Goal: Task Accomplishment & Management: Manage account settings

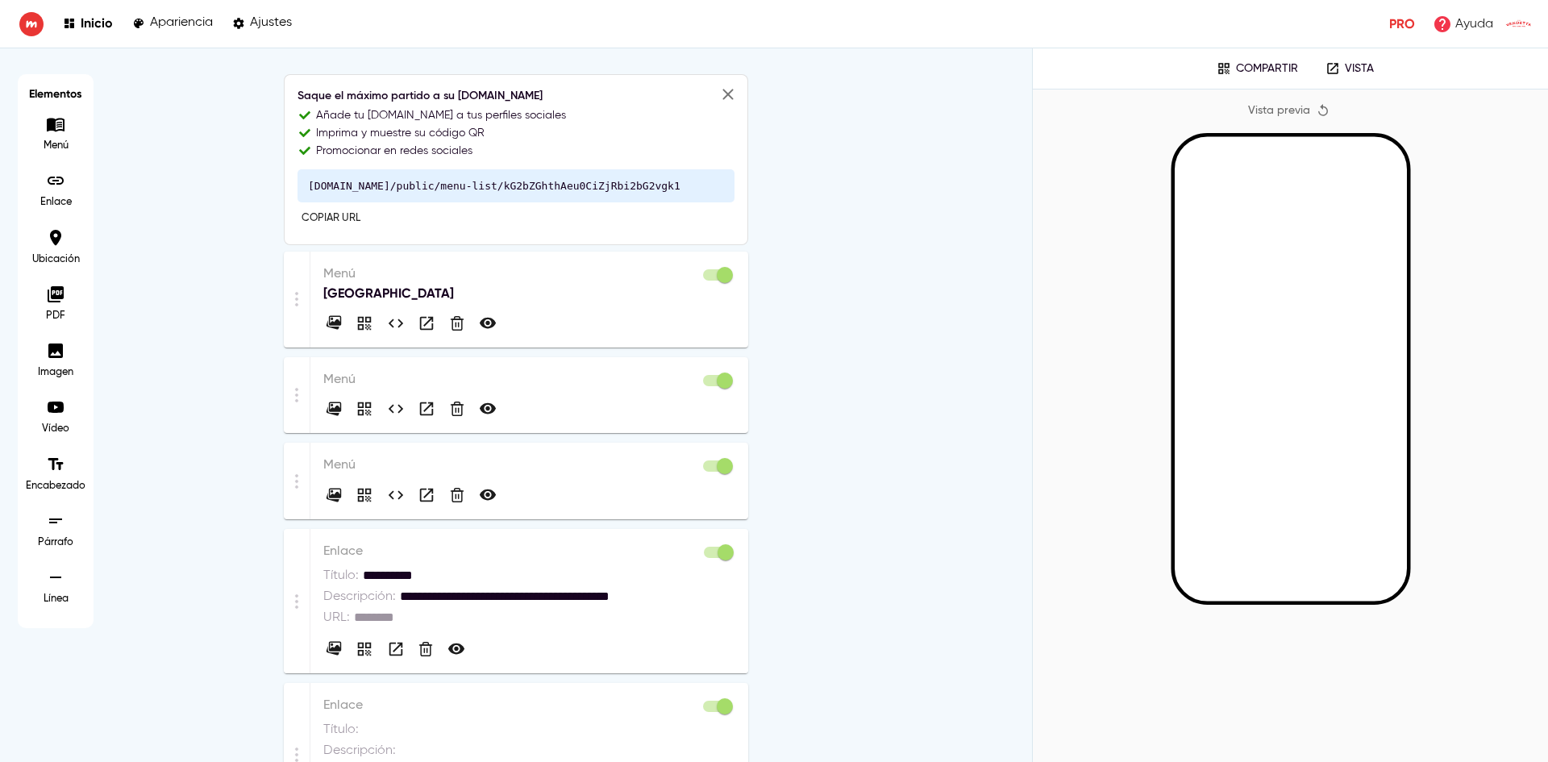
click at [522, 297] on p "[GEOGRAPHIC_DATA]" at bounding box center [529, 293] width 412 height 19
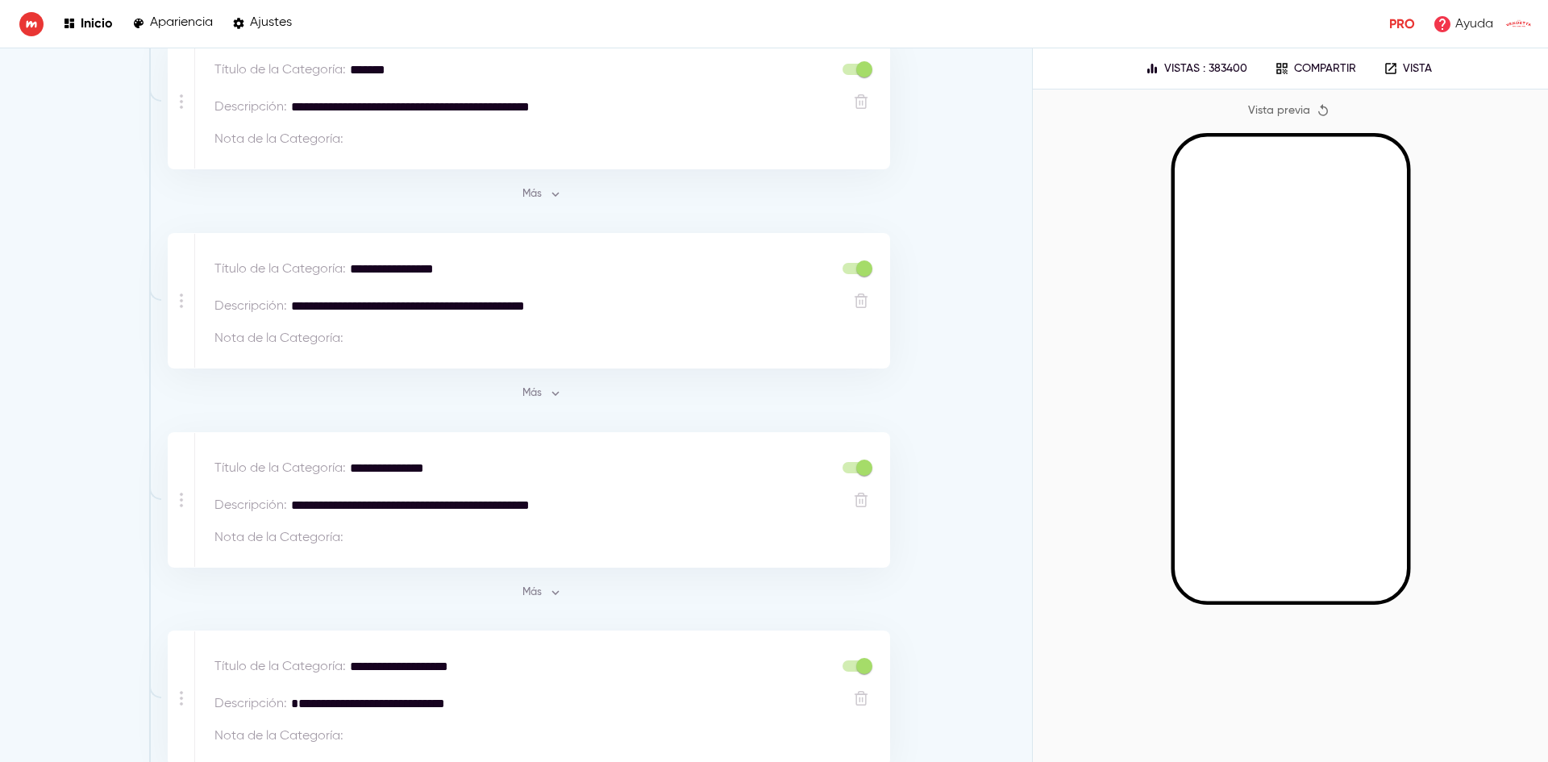
scroll to position [1129, 0]
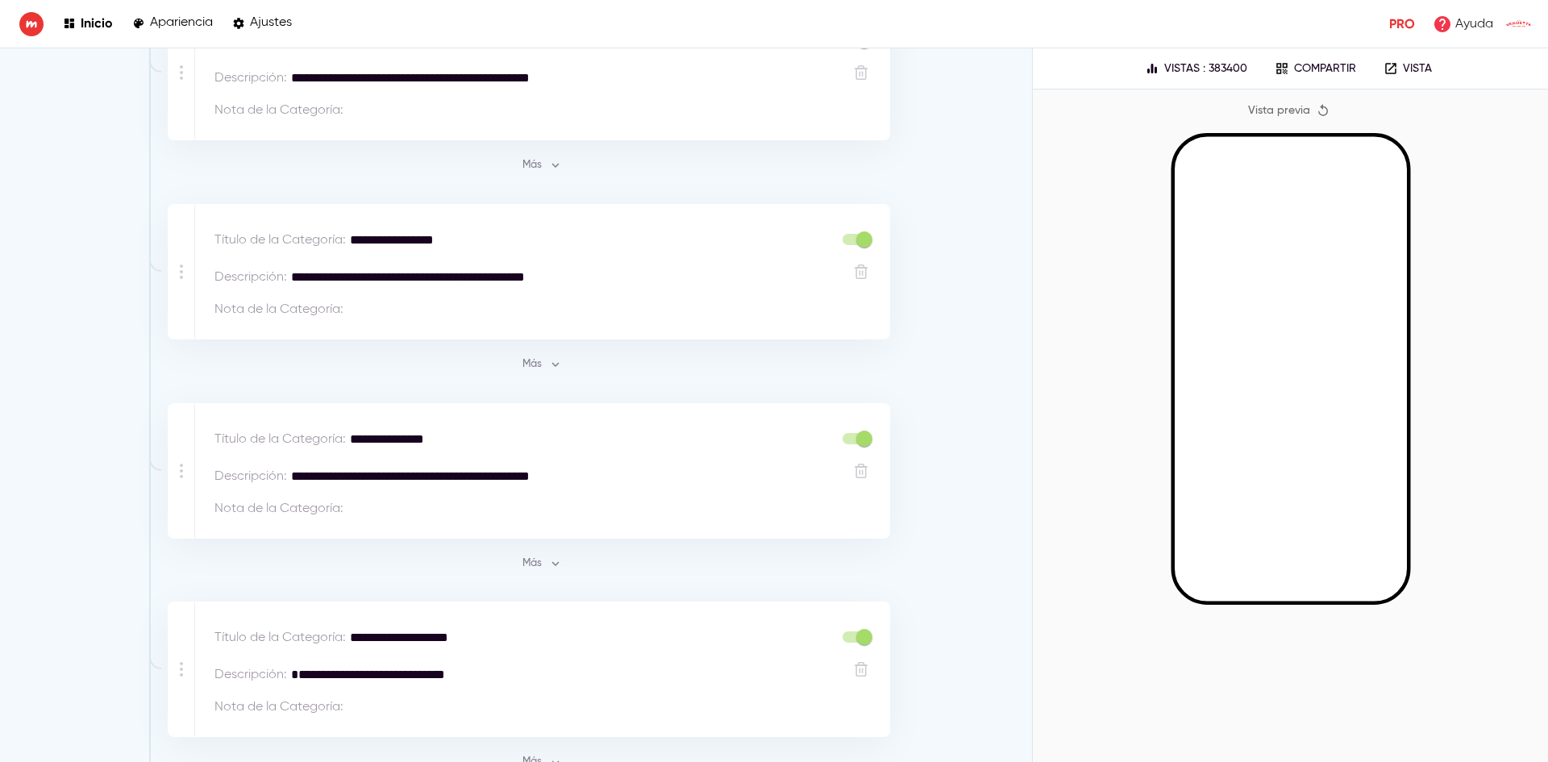
click at [553, 361] on icon "button" at bounding box center [555, 364] width 15 height 15
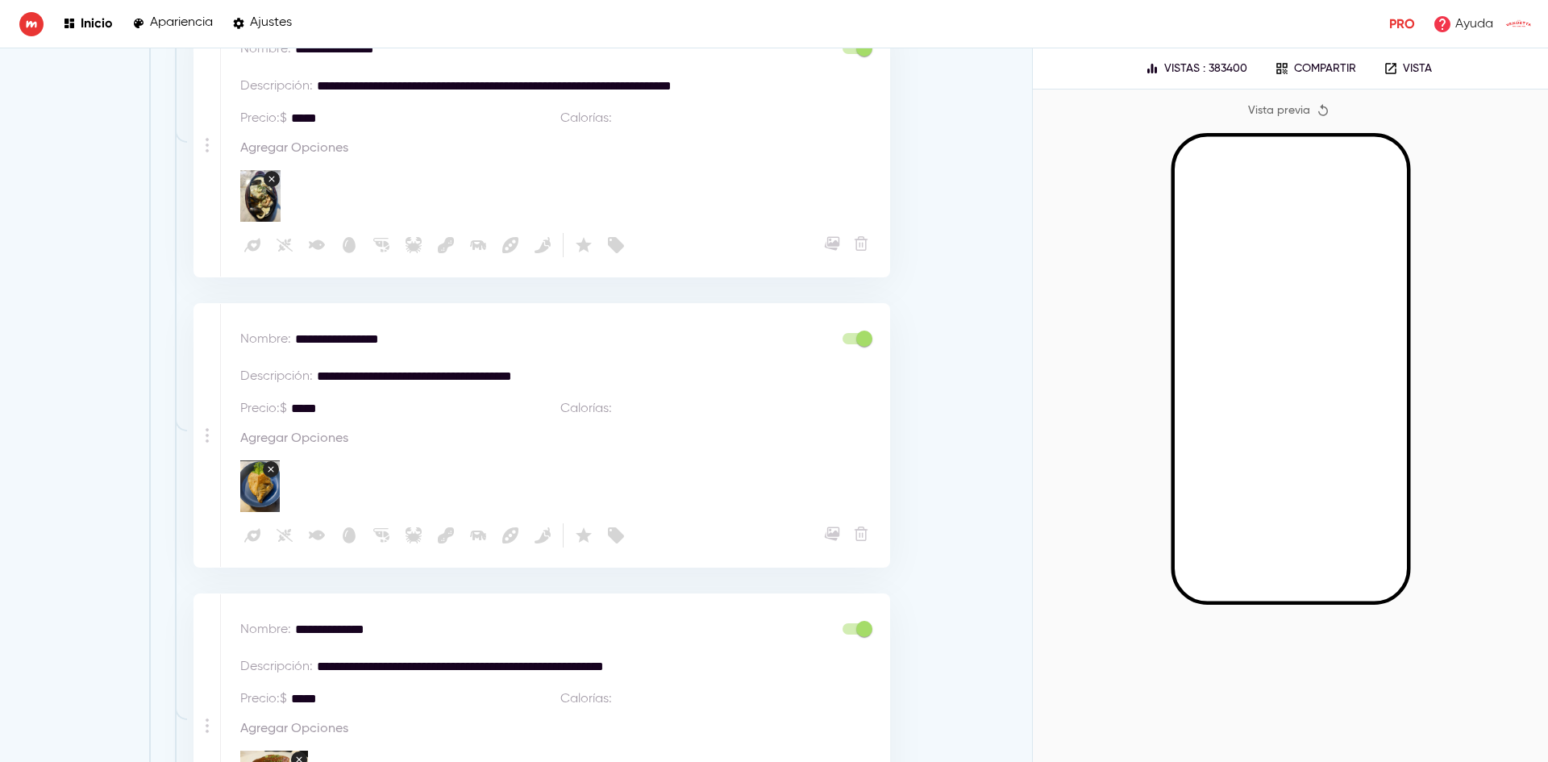
scroll to position [1935, 0]
